Goal: Check status: Check status

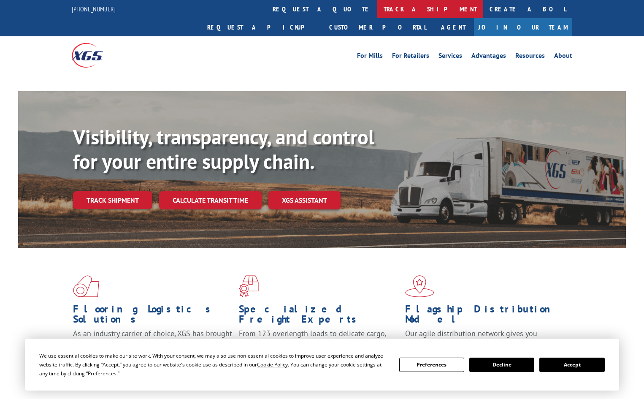
click at [377, 7] on link "track a shipment" at bounding box center [430, 9] width 106 height 18
click at [377, 3] on link "track a shipment" at bounding box center [430, 9] width 106 height 18
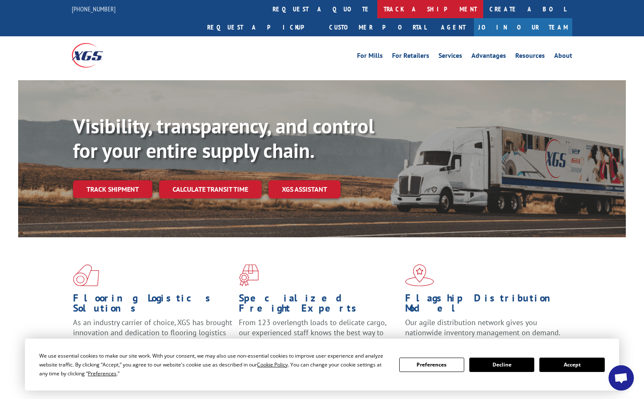
click at [377, 5] on link "track a shipment" at bounding box center [430, 9] width 106 height 18
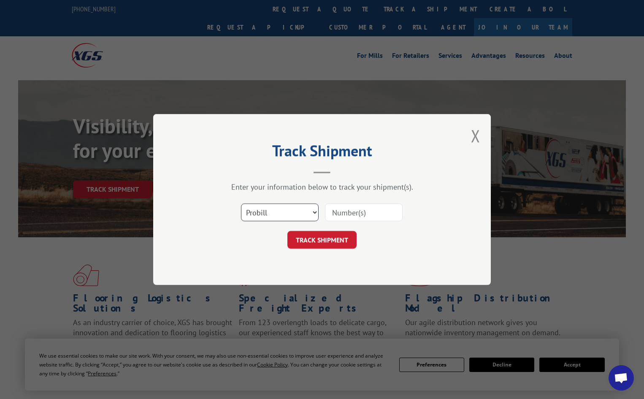
click at [310, 213] on select "Select category... Probill BOL PO" at bounding box center [280, 213] width 78 height 18
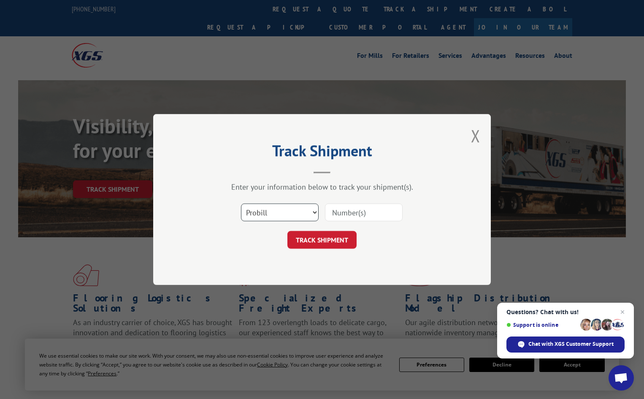
select select "po"
click at [241, 204] on select "Select category... Probill BOL PO" at bounding box center [280, 213] width 78 height 18
paste input "14532184"
type input "14532184"
click at [313, 244] on button "TRACK SHIPMENT" at bounding box center [322, 240] width 69 height 18
